Goal: Check status

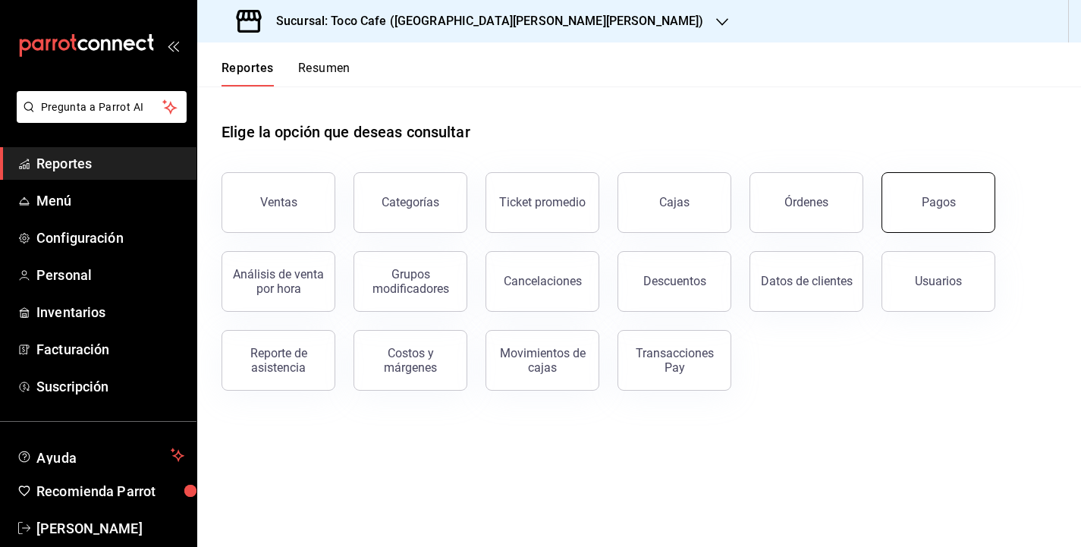
click at [899, 210] on button "Pagos" at bounding box center [938, 202] width 114 height 61
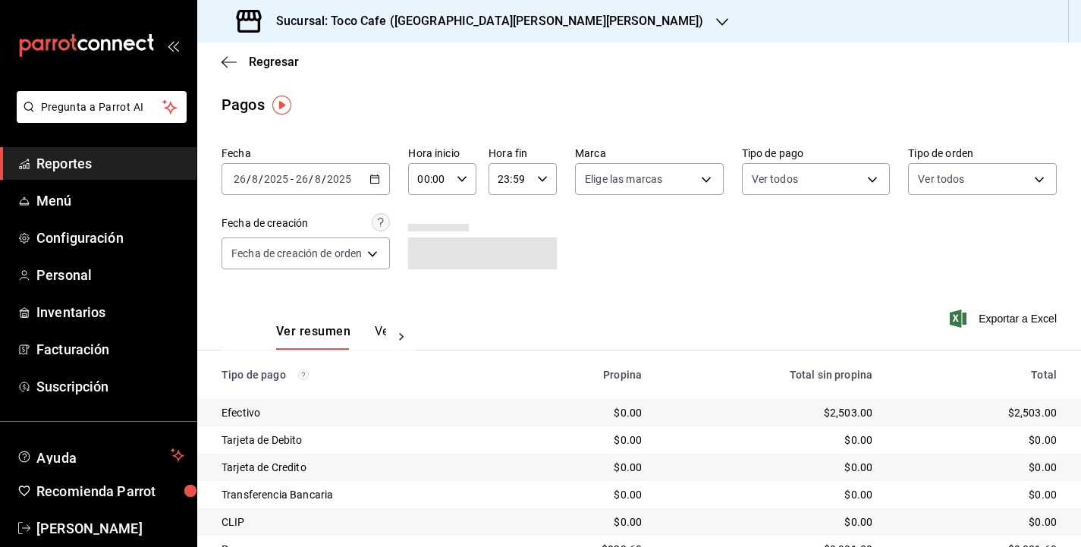
click at [361, 184] on div "[DATE] [DATE] - [DATE] [DATE]" at bounding box center [305, 179] width 168 height 32
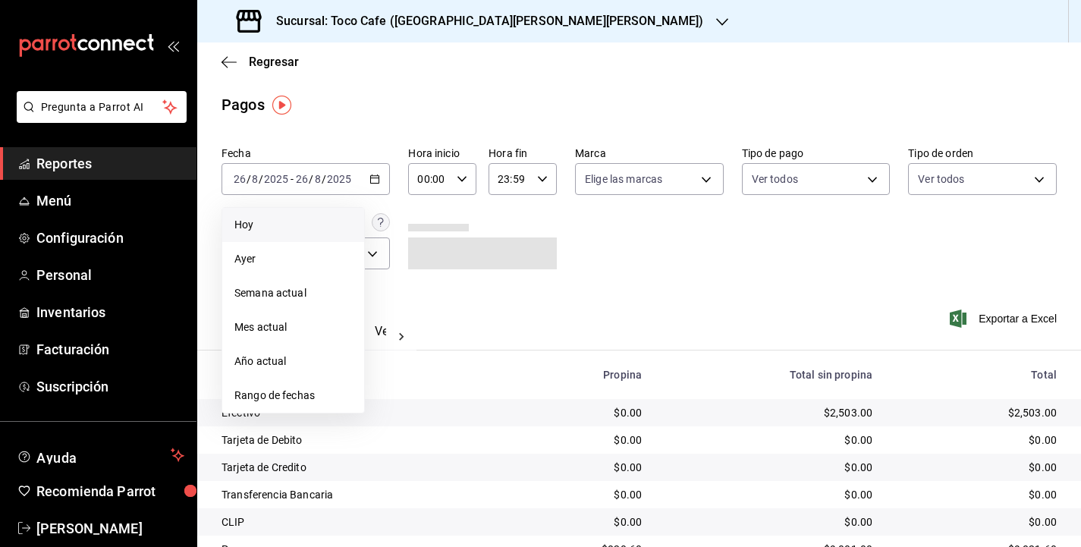
click at [311, 226] on span "Hoy" at bounding box center [293, 225] width 118 height 16
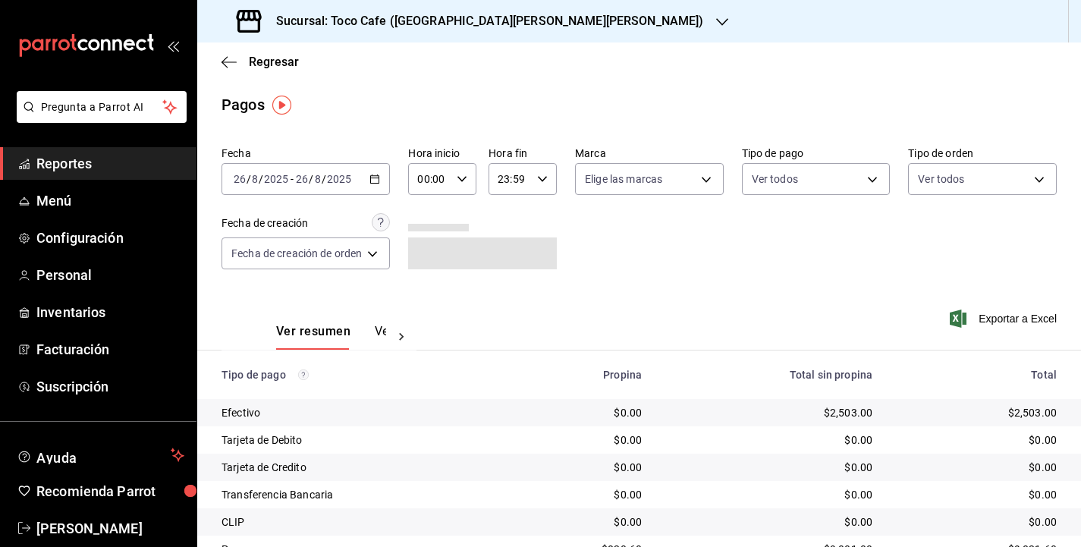
click at [677, 288] on div "Ver resumen Ver pagos Exportar a Excel" at bounding box center [638, 327] width 883 height 80
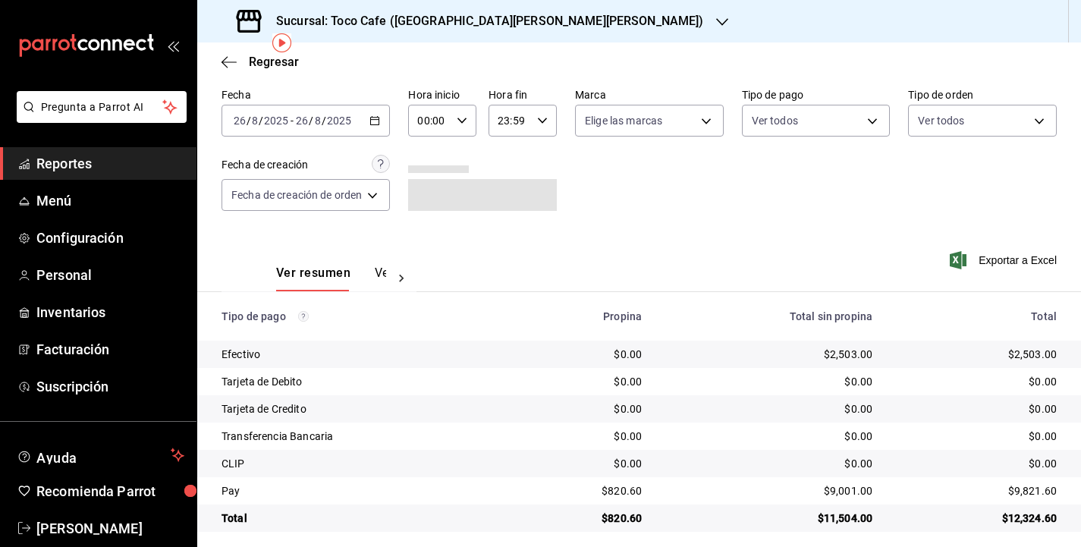
scroll to position [67, 0]
